Goal: Task Accomplishment & Management: Complete application form

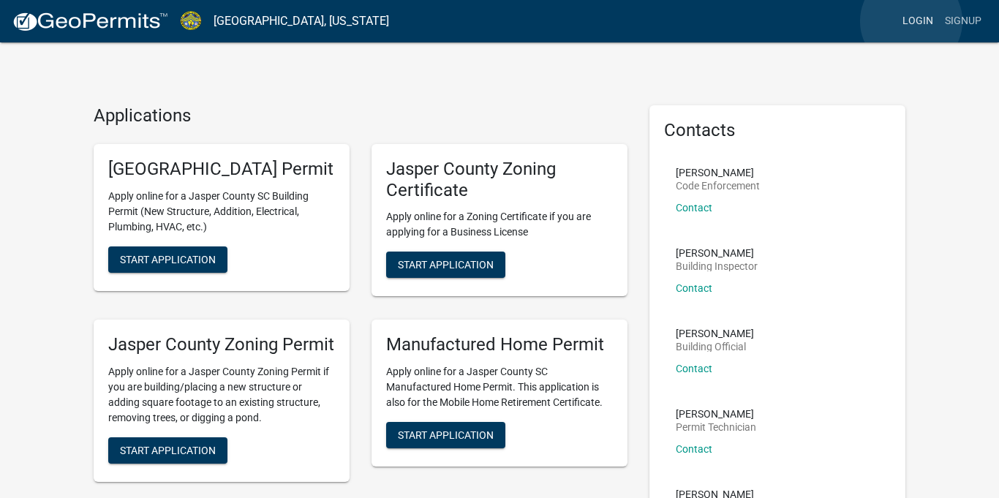
click at [914, 23] on link "Login" at bounding box center [918, 21] width 42 height 28
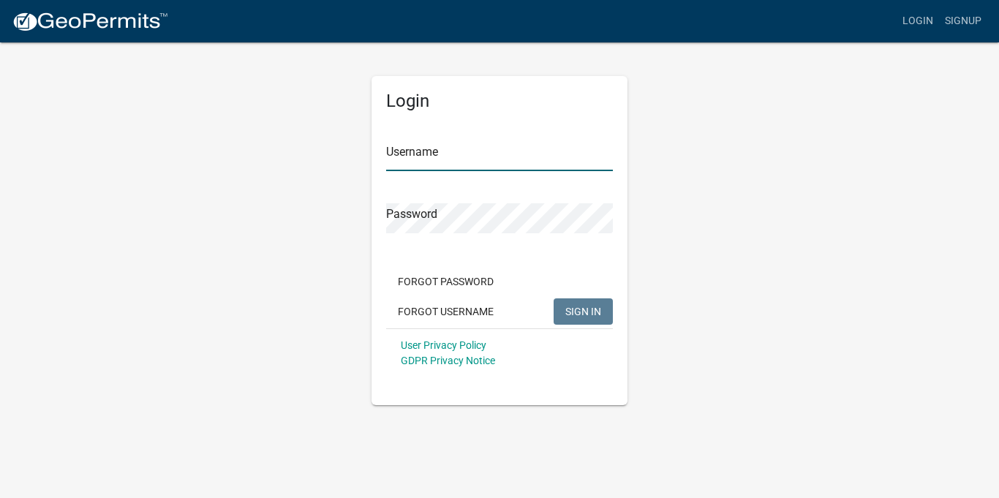
type input "stepbystep05"
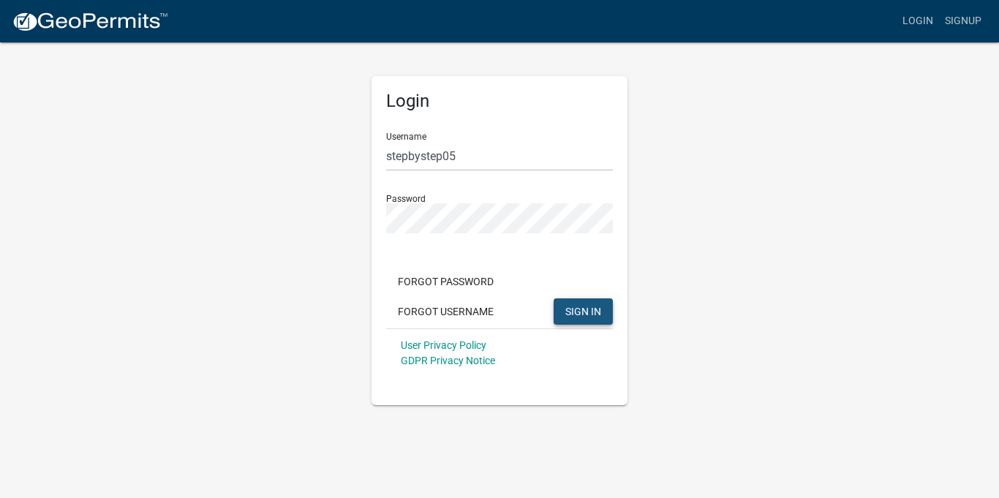
click at [587, 302] on button "SIGN IN" at bounding box center [583, 311] width 59 height 26
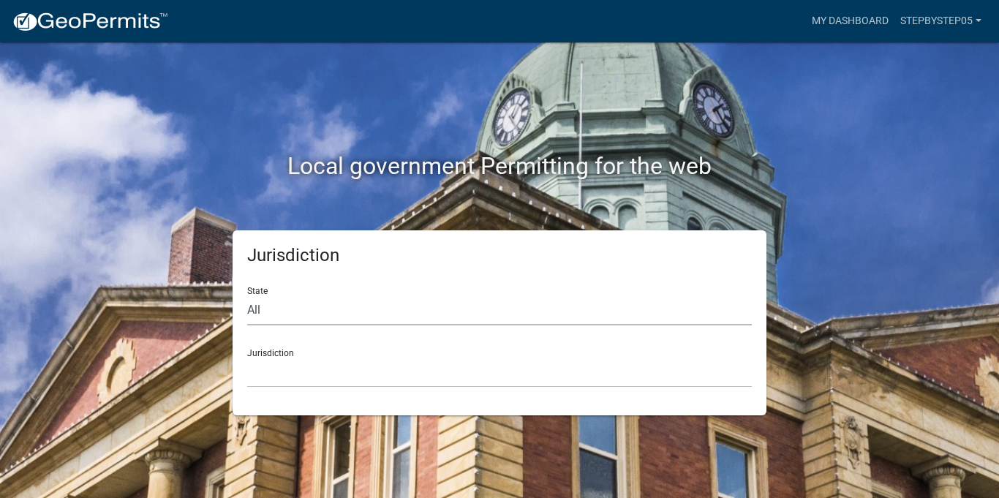
click at [267, 318] on select "All [US_STATE] [US_STATE] [US_STATE] [US_STATE] [US_STATE] [US_STATE] [US_STATE…" at bounding box center [499, 311] width 505 height 30
select select "[US_STATE]"
click at [247, 296] on select "All [US_STATE] [US_STATE] [US_STATE] [US_STATE] [US_STATE] [US_STATE] [US_STATE…" at bounding box center [499, 311] width 505 height 30
click at [273, 386] on select "[GEOGRAPHIC_DATA], [US_STATE] [GEOGRAPHIC_DATA], [US_STATE]" at bounding box center [499, 373] width 505 height 30
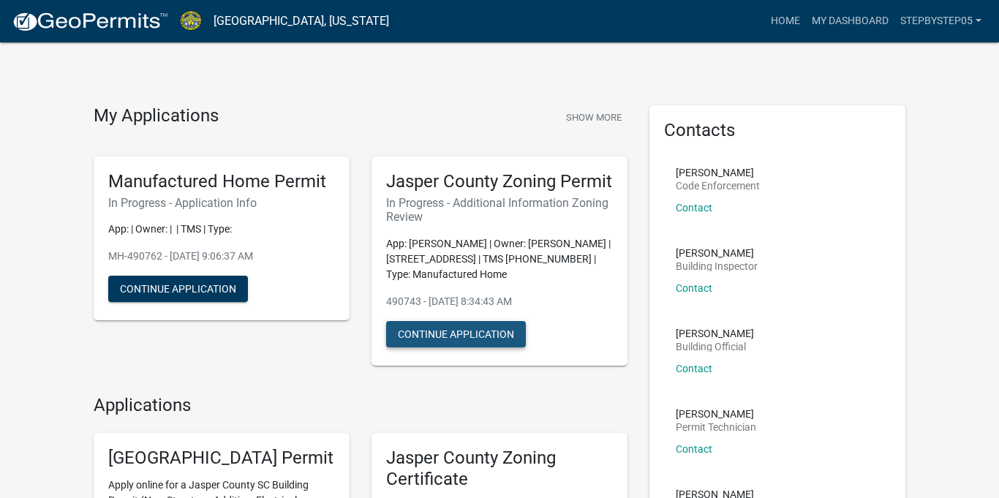
click at [456, 347] on button "Continue Application" at bounding box center [456, 334] width 140 height 26
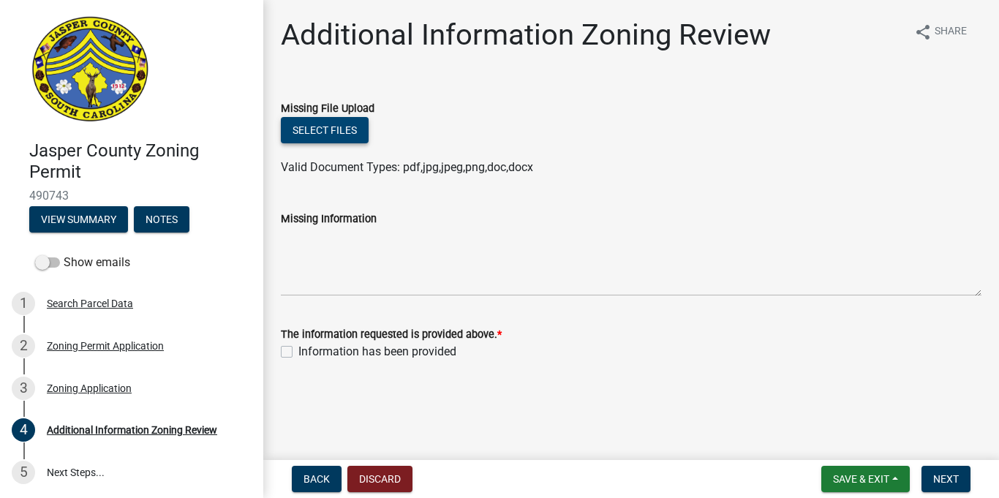
click at [326, 130] on button "Select files" at bounding box center [325, 130] width 88 height 26
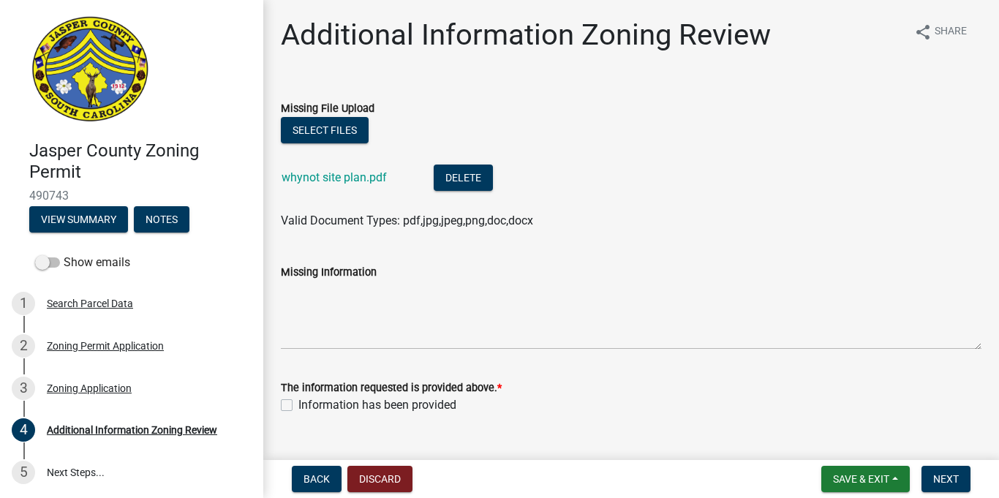
click at [298, 407] on label "Information has been provided" at bounding box center [377, 405] width 158 height 18
click at [298, 406] on input "Information has been provided" at bounding box center [303, 401] width 10 height 10
checkbox input "true"
click at [949, 478] on span "Next" at bounding box center [946, 479] width 26 height 12
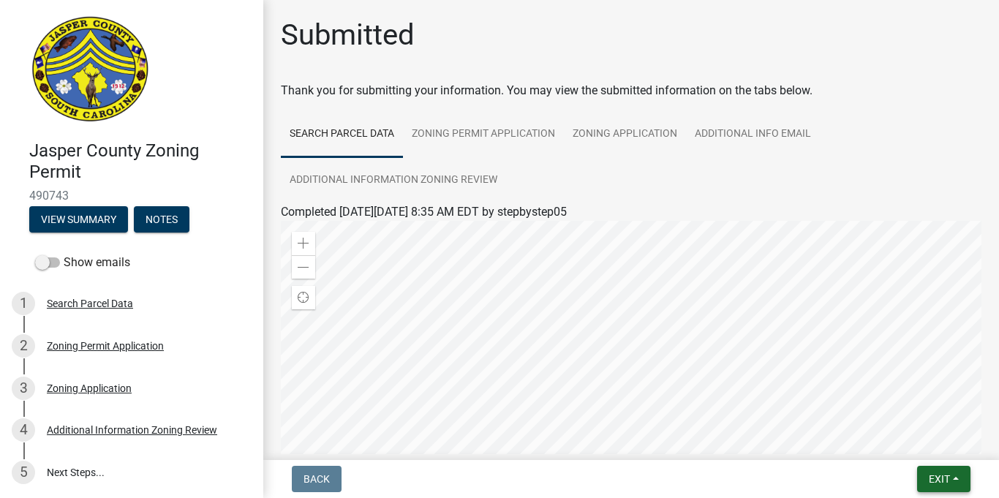
click at [938, 475] on span "Exit" at bounding box center [939, 479] width 21 height 12
click at [912, 440] on button "Save & Exit" at bounding box center [912, 441] width 117 height 35
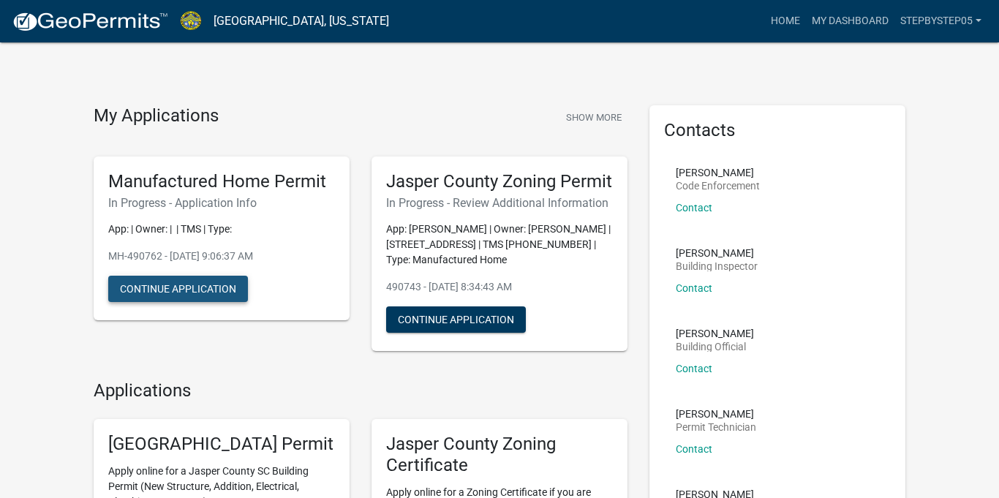
click at [177, 279] on button "Continue Application" at bounding box center [178, 289] width 140 height 26
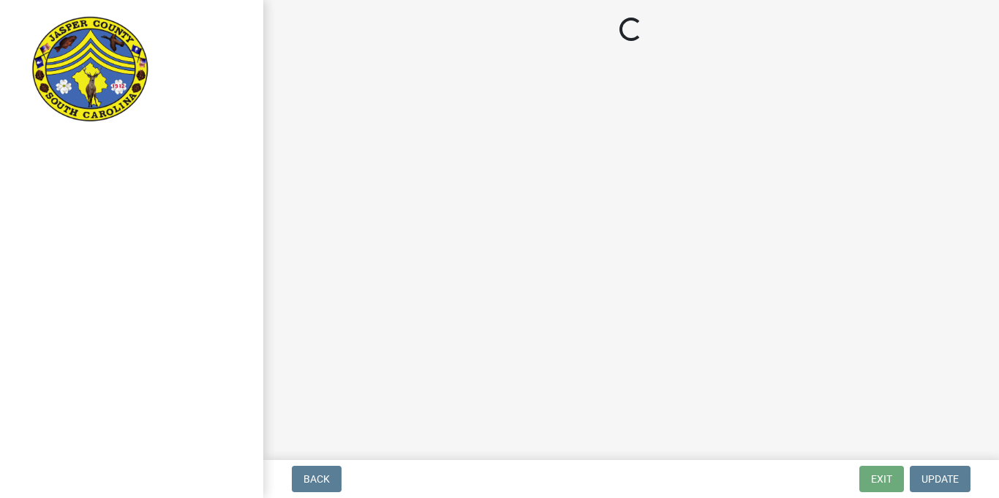
select select "00748aa1-56c2-4786-b7ff-9b3cb1d8d455"
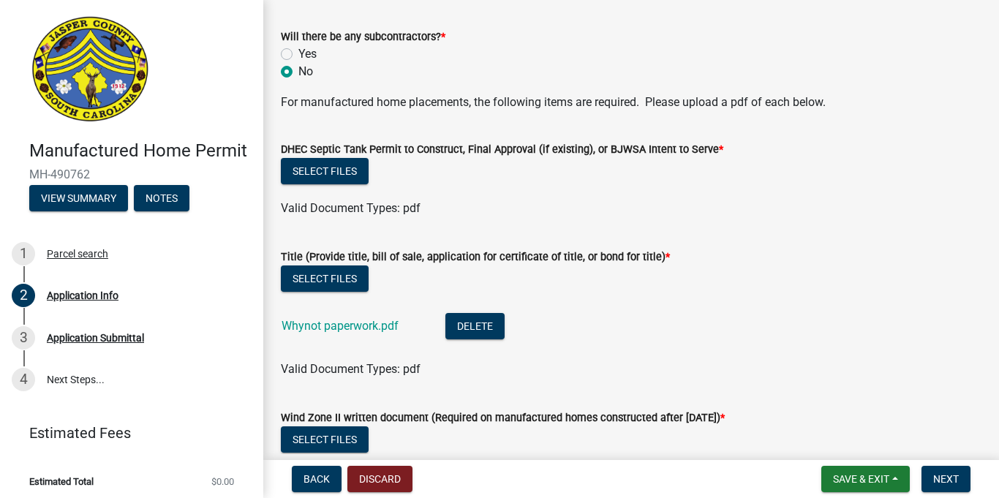
scroll to position [3745, 0]
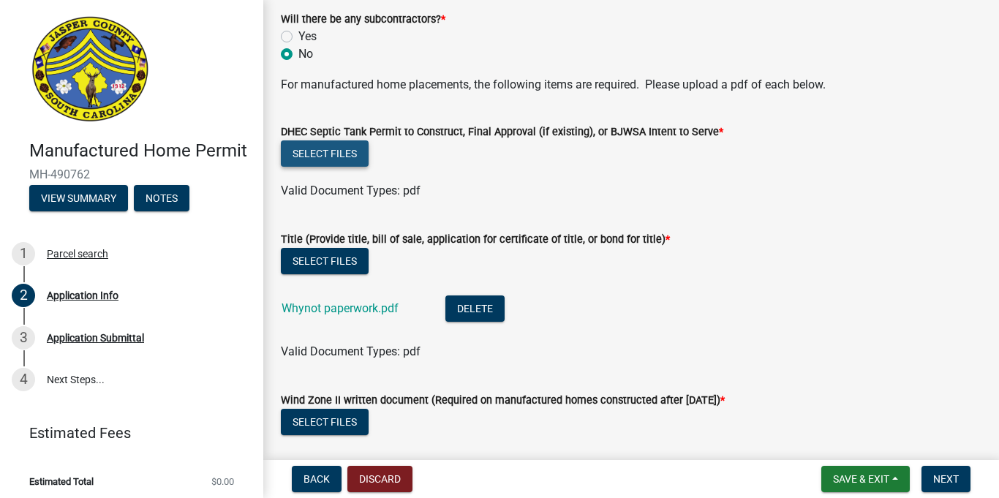
click at [320, 157] on button "Select files" at bounding box center [325, 153] width 88 height 26
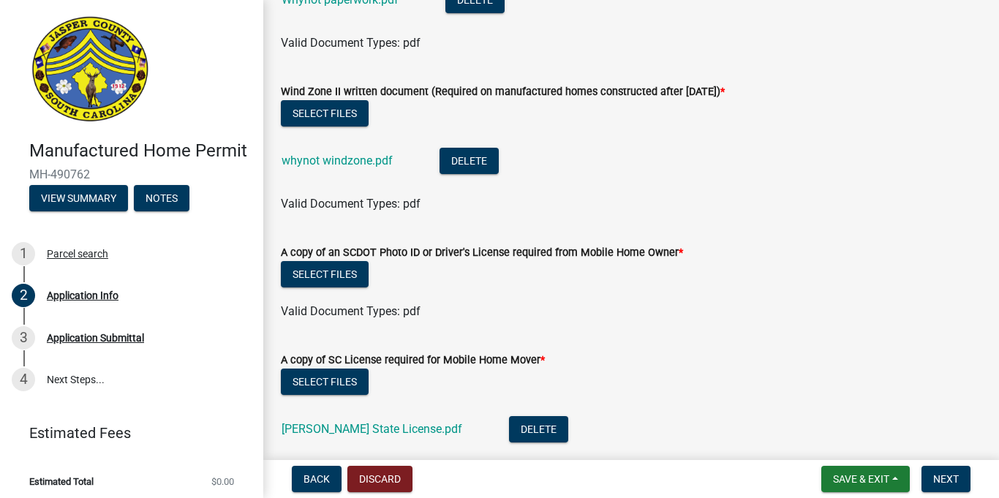
scroll to position [4112, 0]
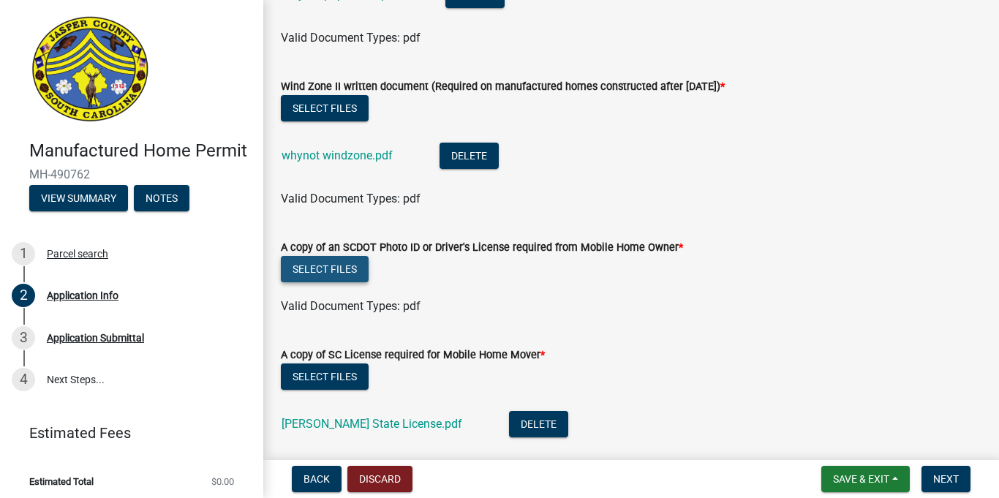
click at [350, 273] on button "Select files" at bounding box center [325, 269] width 88 height 26
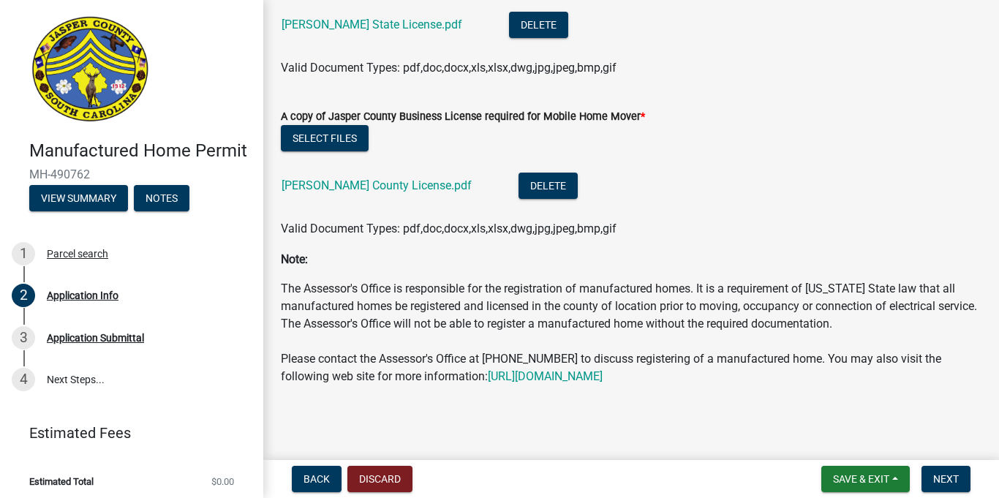
scroll to position [4583, 0]
click at [943, 478] on span "Next" at bounding box center [946, 479] width 26 height 12
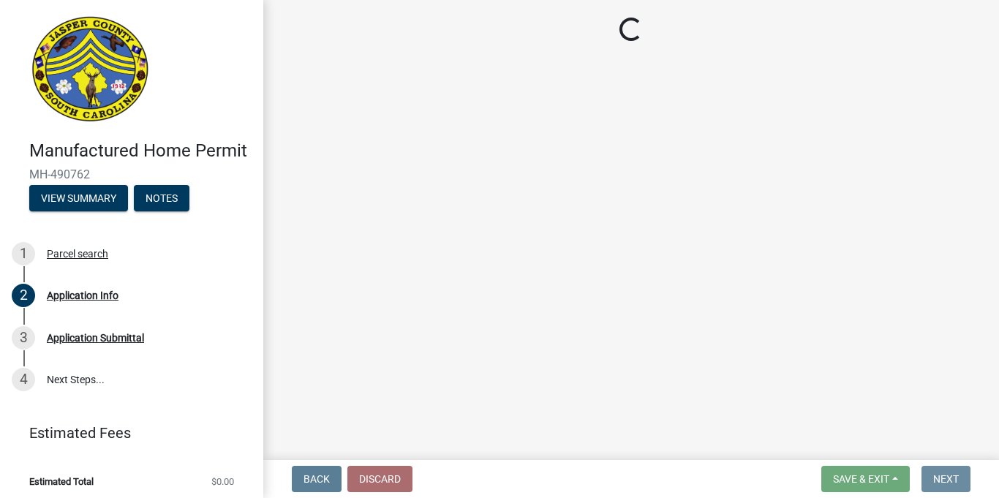
scroll to position [0, 0]
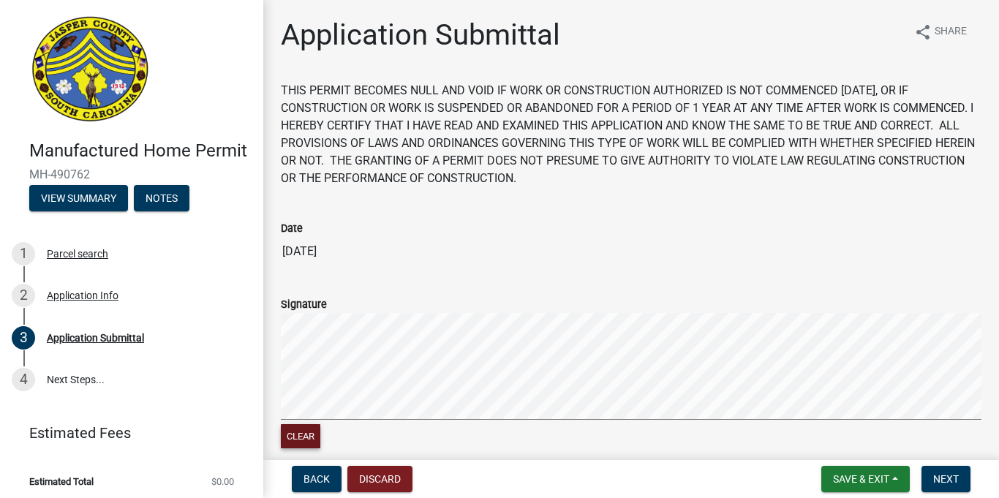
click at [301, 428] on button "Clear" at bounding box center [300, 436] width 39 height 24
click at [317, 437] on div "Clear" at bounding box center [631, 438] width 701 height 28
drag, startPoint x: 299, startPoint y: 439, endPoint x: 342, endPoint y: 463, distance: 48.8
click at [301, 437] on button "Clear" at bounding box center [300, 436] width 39 height 24
click at [947, 479] on span "Next" at bounding box center [946, 479] width 26 height 12
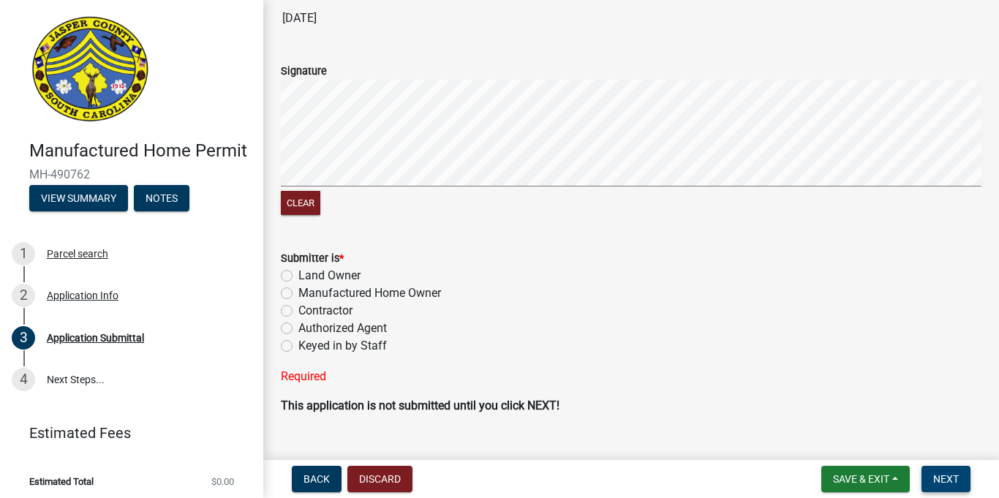
scroll to position [263, 0]
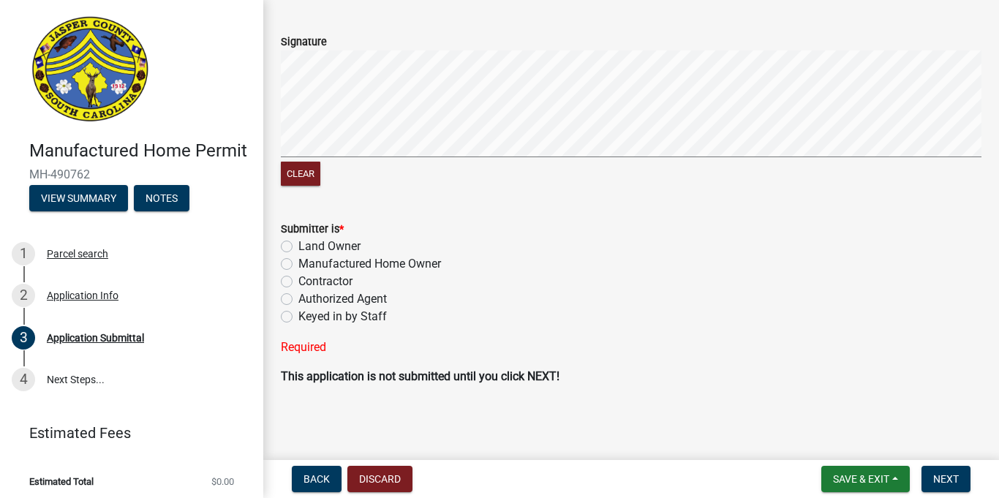
click at [298, 316] on label "Keyed in by Staff" at bounding box center [342, 317] width 89 height 18
click at [298, 316] on input "Keyed in by Staff" at bounding box center [303, 313] width 10 height 10
radio input "true"
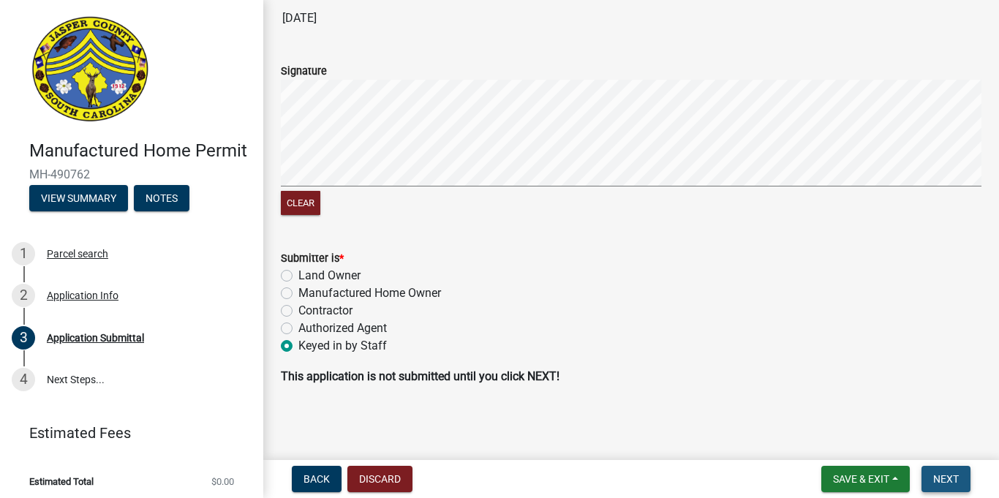
click at [939, 483] on span "Next" at bounding box center [946, 479] width 26 height 12
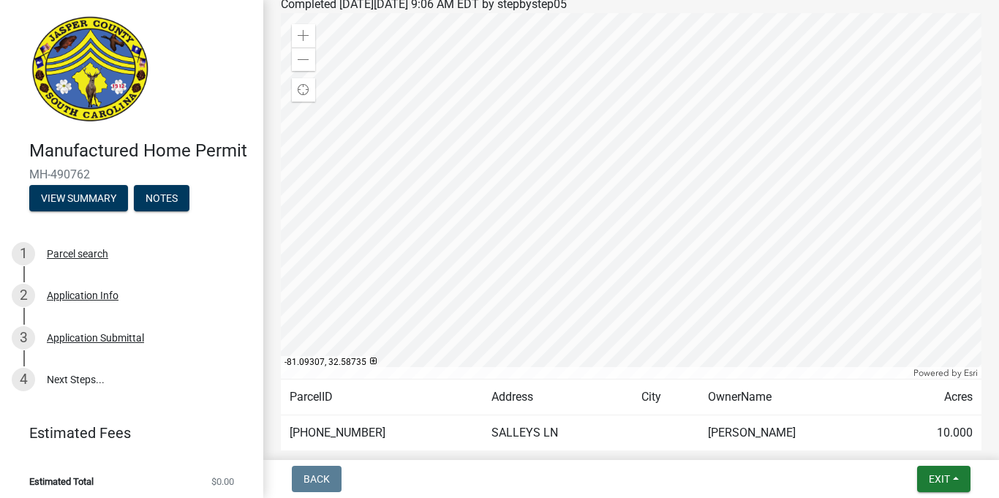
scroll to position [244, 0]
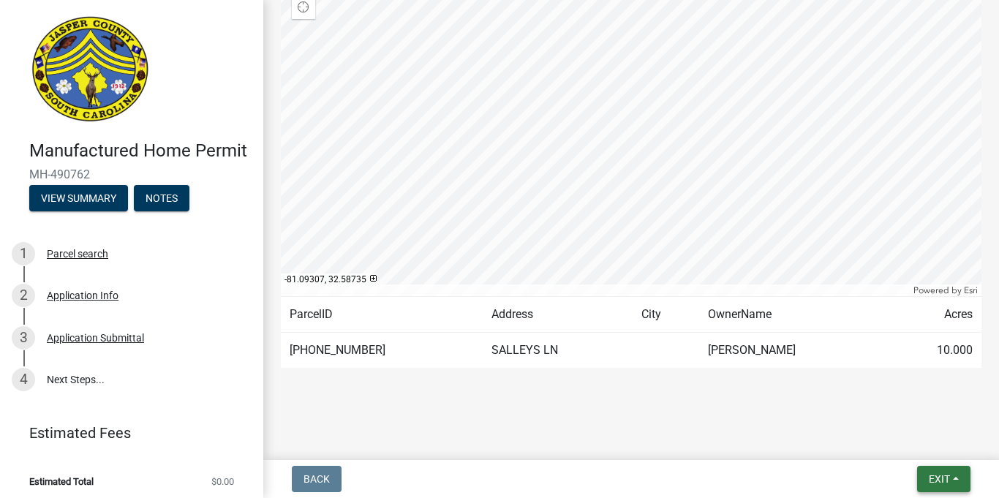
click at [951, 487] on button "Exit" at bounding box center [943, 479] width 53 height 26
click at [906, 445] on button "Save & Exit" at bounding box center [912, 441] width 117 height 35
